Goal: Task Accomplishment & Management: Complete application form

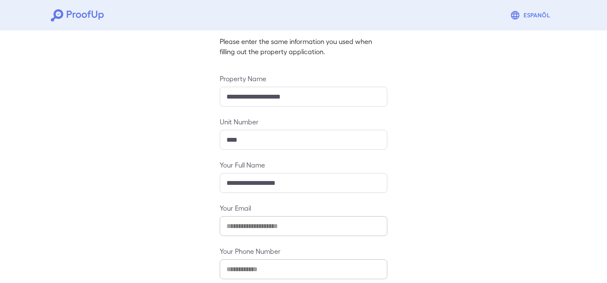
scroll to position [100, 0]
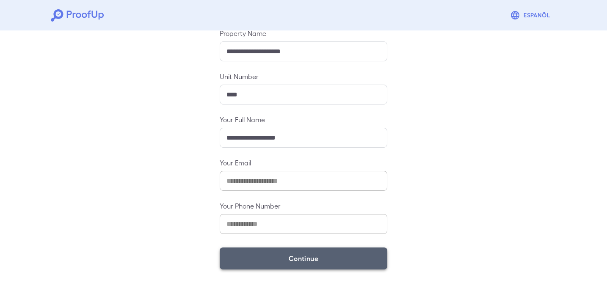
click at [284, 252] on button "Continue" at bounding box center [304, 259] width 168 height 22
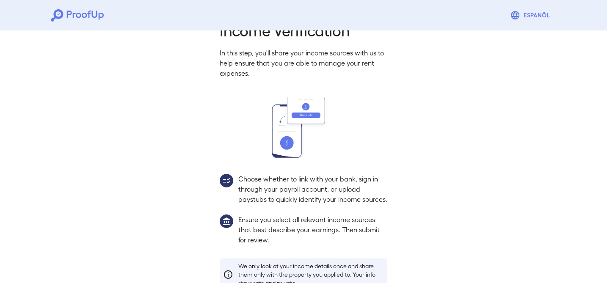
scroll to position [88, 0]
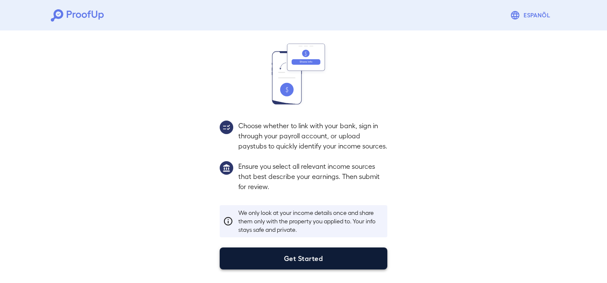
click at [292, 267] on button "Get Started" at bounding box center [304, 259] width 168 height 22
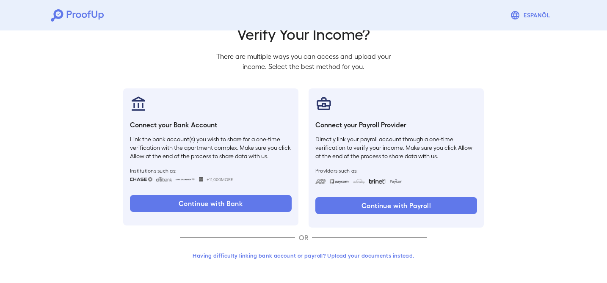
scroll to position [40, 0]
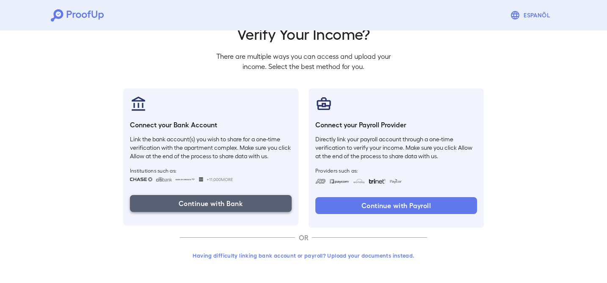
click at [234, 205] on button "Continue with Bank" at bounding box center [211, 203] width 162 height 17
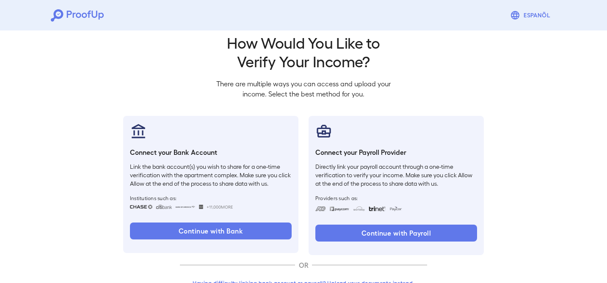
scroll to position [0, 0]
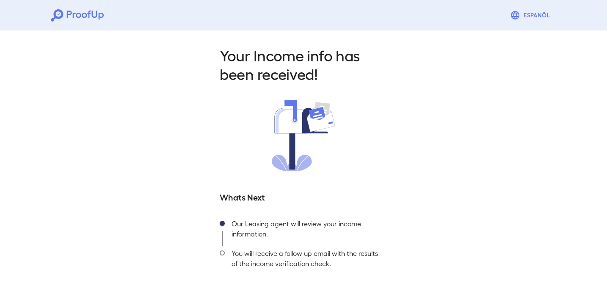
scroll to position [41, 0]
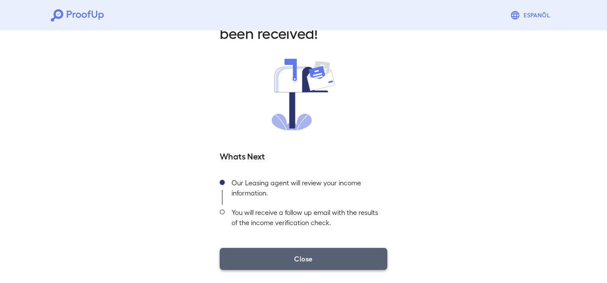
click at [284, 260] on button "Close" at bounding box center [304, 259] width 168 height 22
